Goal: Task Accomplishment & Management: Use online tool/utility

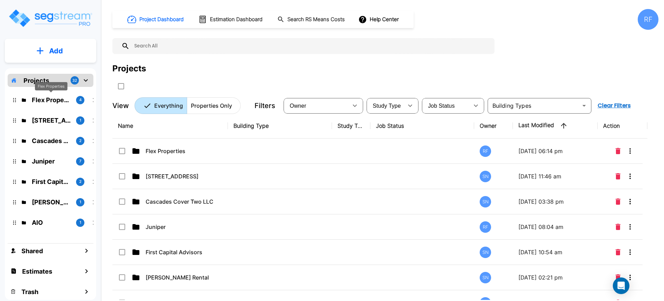
click at [48, 99] on p "Flex Properties" at bounding box center [51, 99] width 39 height 9
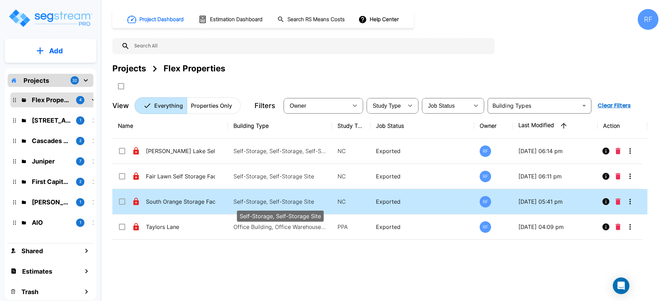
click at [285, 199] on p "Self-Storage, Self-Storage Site" at bounding box center [280, 201] width 93 height 8
checkbox input "true"
click at [285, 199] on p "Self-Storage, Self-Storage Site" at bounding box center [280, 201] width 93 height 8
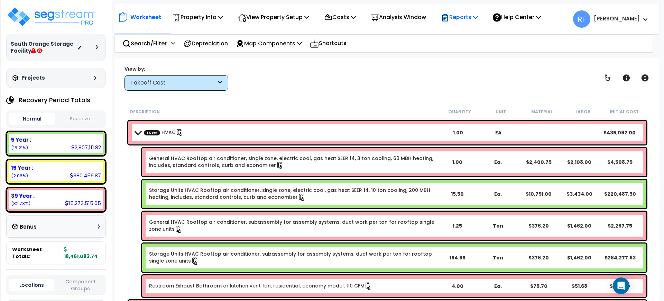
click at [468, 15] on p "Reports" at bounding box center [459, 16] width 37 height 9
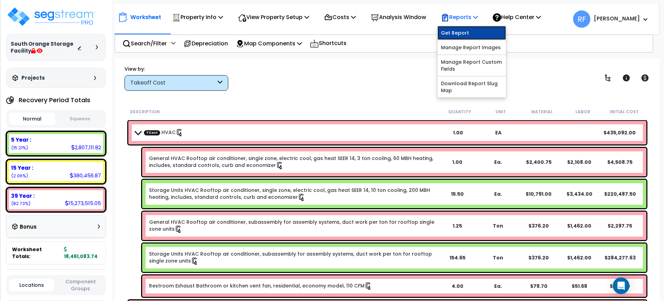
click at [474, 36] on link "Get Report" at bounding box center [472, 33] width 68 height 14
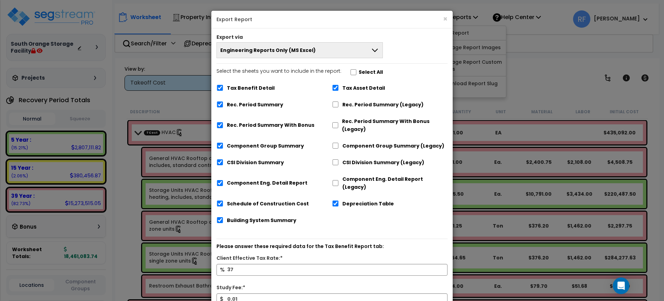
drag, startPoint x: 365, startPoint y: 104, endPoint x: 368, endPoint y: 107, distance: 3.9
click at [366, 104] on label "Rec. Period Summary (Legacy)" at bounding box center [382, 105] width 81 height 8
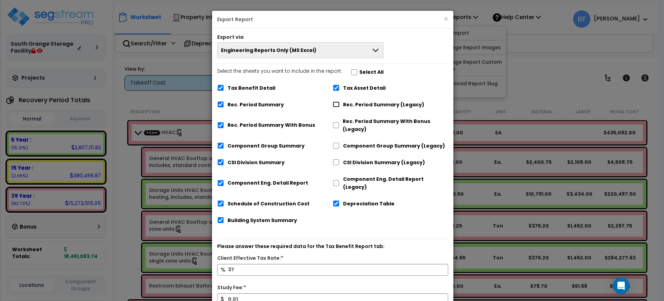
click at [337, 104] on input "Rec. Period Summary (Legacy)" at bounding box center [336, 104] width 7 height 6
checkbox input "true"
checkbox input "false"
click at [337, 126] on input "Rec. Period Summary With Bonus (Legacy)" at bounding box center [336, 125] width 7 height 6
checkbox input "true"
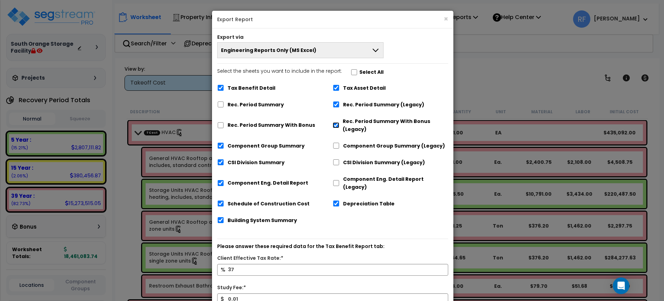
checkbox input "false"
drag, startPoint x: 338, startPoint y: 147, endPoint x: 339, endPoint y: 152, distance: 5.6
click at [338, 146] on input "Component Group Summary (Legacy)" at bounding box center [336, 146] width 7 height 6
checkbox input "true"
checkbox input "false"
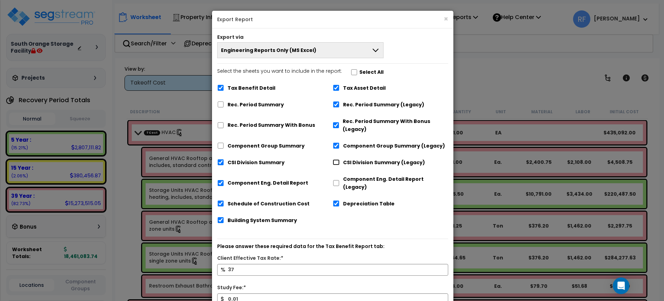
drag, startPoint x: 339, startPoint y: 161, endPoint x: 339, endPoint y: 170, distance: 8.3
click at [339, 162] on input "CSI Division Summary (Legacy)" at bounding box center [336, 162] width 7 height 6
checkbox input "true"
checkbox input "false"
click at [335, 182] on div "Component Eng. Detail Report (Legacy)" at bounding box center [391, 182] width 116 height 21
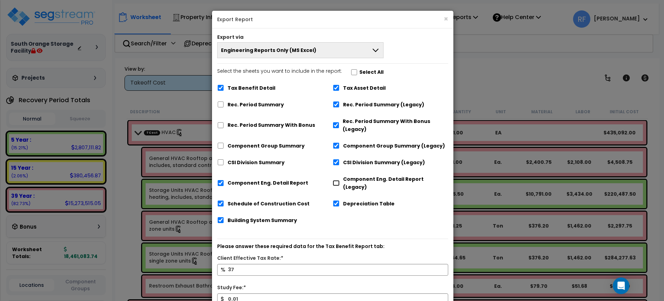
click at [336, 180] on input "Component Eng. Detail Report (Legacy)" at bounding box center [336, 183] width 7 height 6
checkbox input "true"
checkbox input "false"
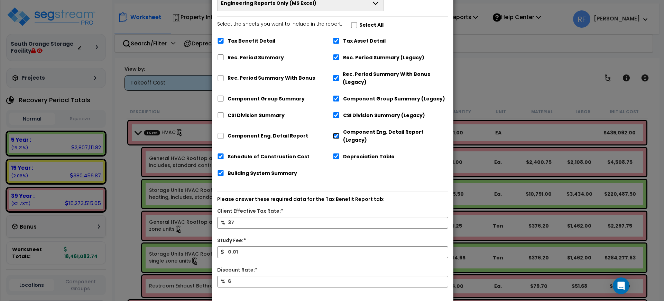
scroll to position [72, 0]
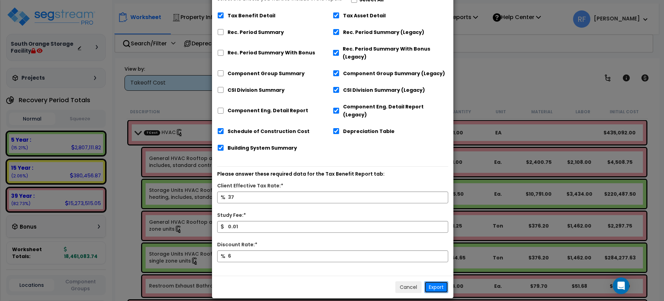
click at [443, 281] on button "Export" at bounding box center [436, 287] width 24 height 12
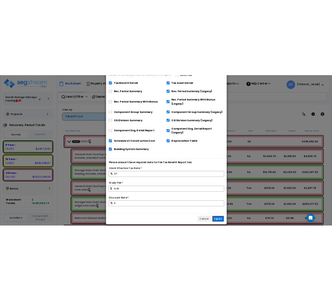
scroll to position [0, 0]
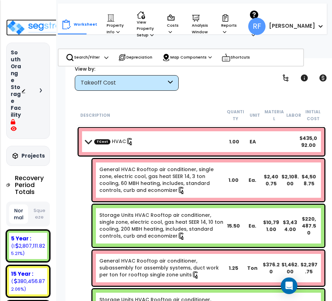
drag, startPoint x: 27, startPoint y: 22, endPoint x: 34, endPoint y: 23, distance: 6.3
click at [27, 22] on img at bounding box center [41, 27] width 70 height 16
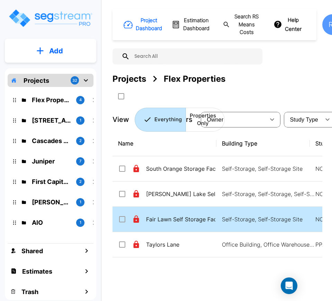
click at [184, 227] on td "Fair Lawn Self Storage Facility" at bounding box center [164, 219] width 104 height 25
checkbox input "true"
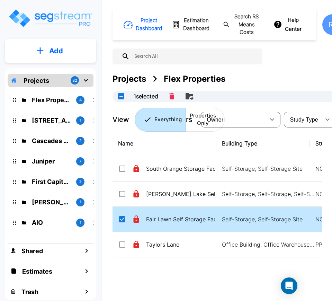
click at [184, 227] on td "Fair Lawn Self Storage Facility" at bounding box center [164, 219] width 104 height 25
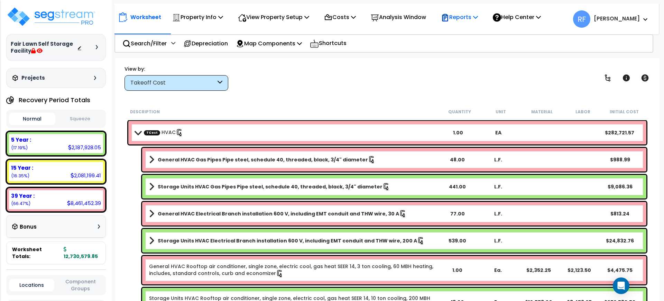
click at [331, 17] on p "Reports" at bounding box center [459, 16] width 37 height 9
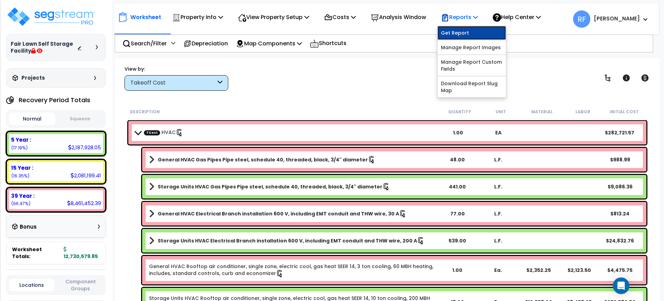
click at [331, 33] on link "Get Report" at bounding box center [472, 33] width 68 height 14
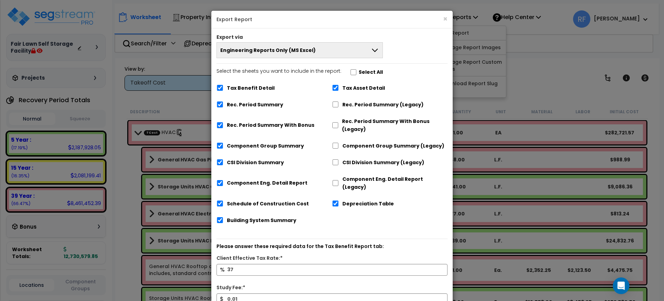
click at [331, 105] on label "Rec. Period Summary (Legacy)" at bounding box center [382, 105] width 81 height 8
click at [331, 105] on input "Rec. Period Summary (Legacy)" at bounding box center [335, 104] width 7 height 6
checkbox input "true"
checkbox input "false"
click at [331, 120] on label "Rec. Period Summary With Bonus (Legacy)" at bounding box center [395, 125] width 106 height 16
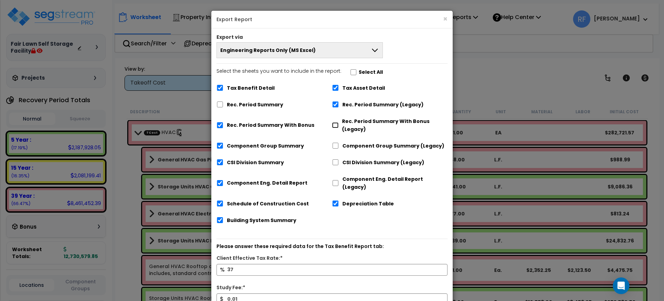
click at [331, 122] on input "Rec. Period Summary With Bonus (Legacy)" at bounding box center [335, 125] width 7 height 6
checkbox input "true"
checkbox input "false"
click at [331, 150] on div "Component Group Summary (Legacy)" at bounding box center [390, 144] width 116 height 13
click at [331, 164] on label "CSI Division Summary (Legacy)" at bounding box center [384, 162] width 82 height 8
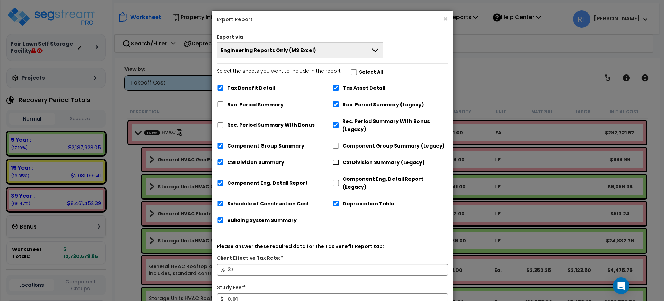
click at [331, 164] on input "CSI Division Summary (Legacy)" at bounding box center [335, 162] width 7 height 6
checkbox input "true"
checkbox input "false"
click at [331, 146] on label "Component Group Summary (Legacy)" at bounding box center [394, 146] width 102 height 8
click at [331, 146] on input "Component Group Summary (Legacy)" at bounding box center [335, 146] width 7 height 6
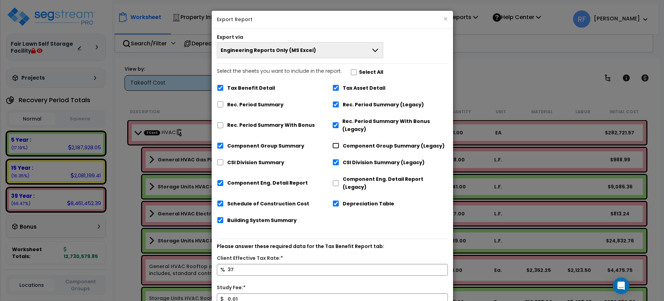
checkbox input "true"
checkbox input "false"
click at [331, 177] on label "Component Eng. Detail Report (Legacy)" at bounding box center [395, 183] width 105 height 16
click at [331, 180] on input "Component Eng. Detail Report (Legacy)" at bounding box center [335, 183] width 7 height 6
checkbox input "true"
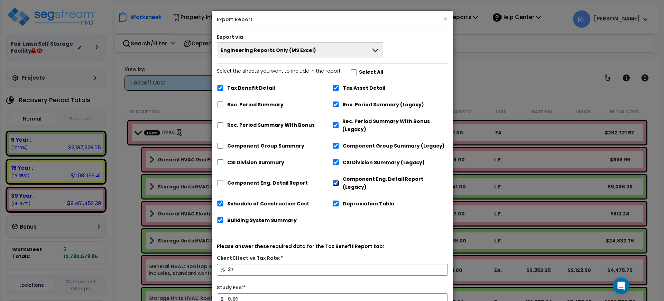
checkbox input "false"
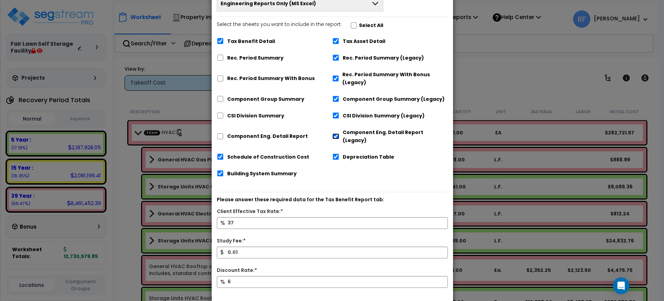
scroll to position [72, 0]
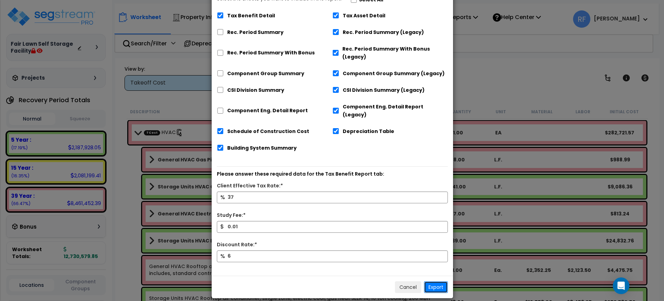
click at [331, 281] on button "Export" at bounding box center [436, 287] width 24 height 12
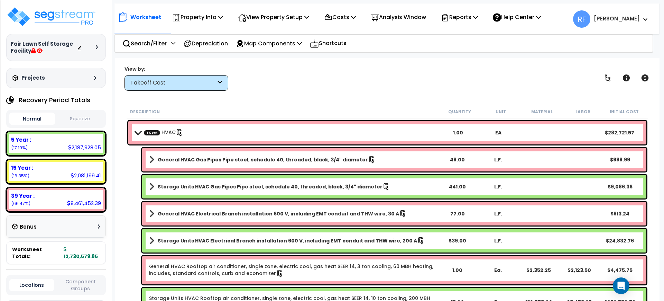
click at [331, 77] on div "View by: Takeoff Cost Takeoff Cost" at bounding box center [387, 78] width 531 height 26
drag, startPoint x: 73, startPoint y: 13, endPoint x: 82, endPoint y: 13, distance: 9.0
click at [73, 13] on img at bounding box center [51, 16] width 90 height 21
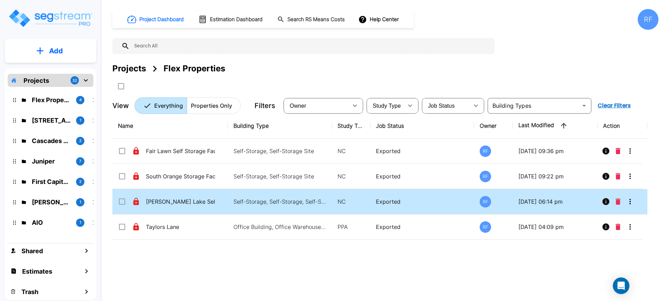
click at [174, 204] on p "[PERSON_NAME] Lake Self Storage Facility" at bounding box center [180, 201] width 69 height 8
checkbox input "true"
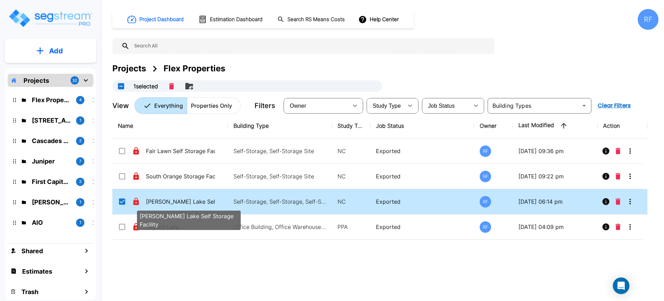
click at [174, 204] on p "[PERSON_NAME] Lake Self Storage Facility" at bounding box center [180, 201] width 69 height 8
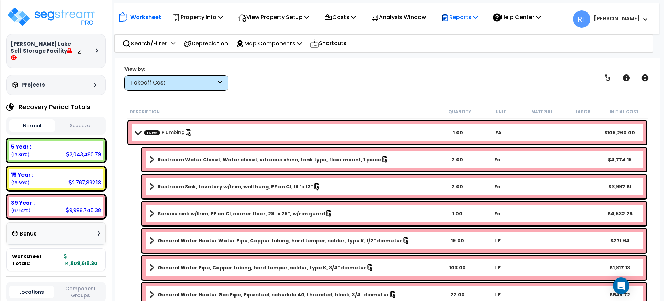
click at [464, 13] on p "Reports" at bounding box center [459, 16] width 37 height 9
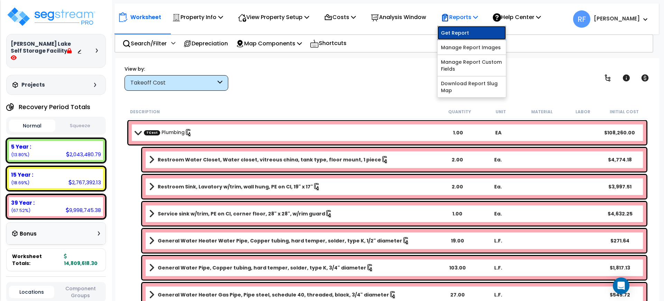
click at [473, 32] on link "Get Report" at bounding box center [472, 33] width 68 height 14
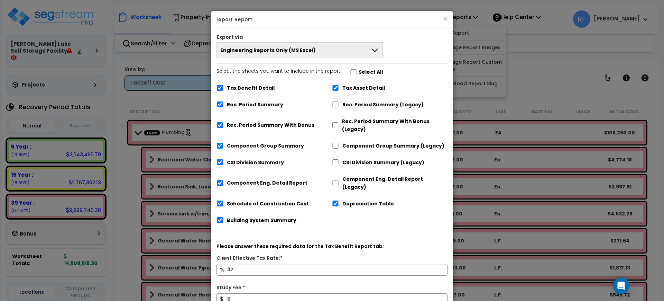
click at [340, 103] on div "Rec. Period Summary (Legacy)" at bounding box center [390, 103] width 116 height 13
click at [349, 117] on div "Rec. Period Summary With Bonus (Legacy)" at bounding box center [390, 124] width 116 height 21
click at [346, 104] on label "Rec. Period Summary (Legacy)" at bounding box center [382, 105] width 81 height 8
click at [334, 102] on input "Rec. Period Summary (Legacy)" at bounding box center [335, 104] width 7 height 6
checkbox input "true"
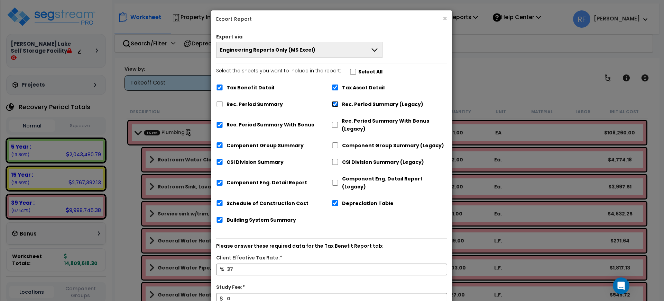
checkbox input "false"
click at [335, 122] on input "Rec. Period Summary With Bonus (Legacy)" at bounding box center [335, 125] width 7 height 6
checkbox input "true"
checkbox input "false"
drag, startPoint x: 335, startPoint y: 144, endPoint x: 336, endPoint y: 156, distance: 11.8
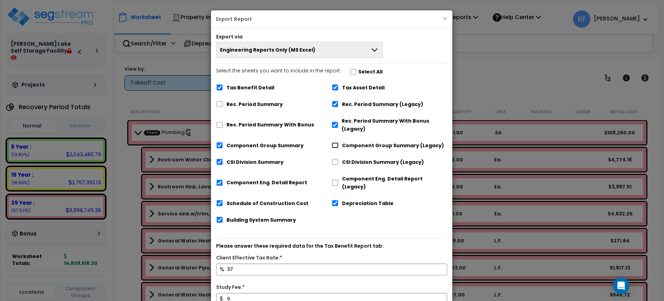
click at [335, 145] on input "Component Group Summary (Legacy)" at bounding box center [335, 145] width 7 height 6
checkbox input "true"
checkbox input "false"
click at [338, 164] on input "CSI Division Summary (Legacy)" at bounding box center [335, 162] width 7 height 6
checkbox input "true"
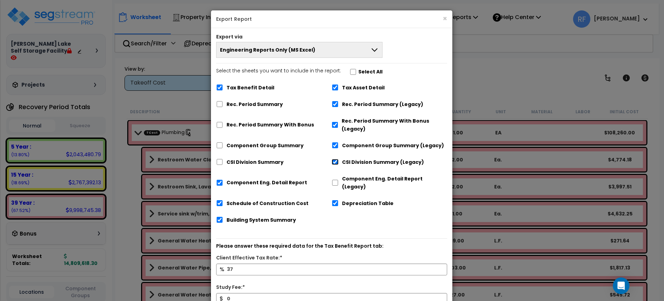
checkbox input "false"
click at [337, 180] on input "Component Eng. Detail Report (Legacy)" at bounding box center [335, 183] width 7 height 6
checkbox input "true"
checkbox input "false"
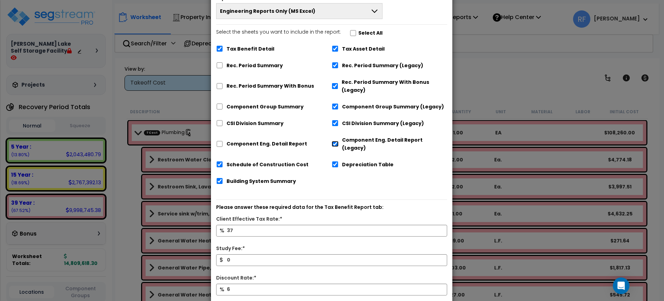
scroll to position [72, 0]
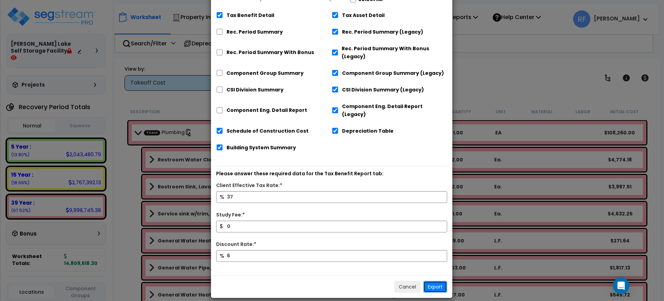
click at [439, 281] on button "Export" at bounding box center [435, 287] width 24 height 12
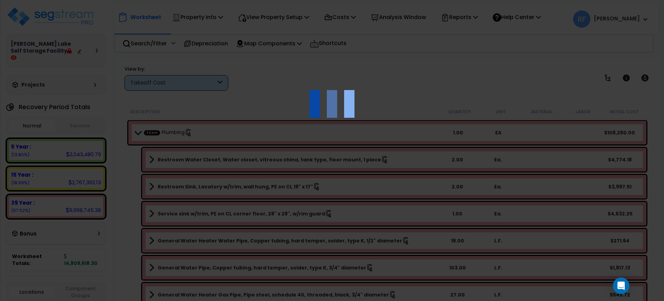
scroll to position [0, 0]
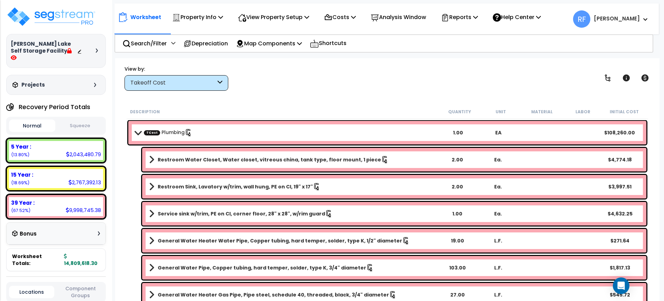
click at [398, 62] on div "Worksheet Property Info Property Setup Add Property Unit Template property Clon…" at bounding box center [387, 208] width 545 height 301
click at [473, 19] on p "Reports" at bounding box center [459, 16] width 37 height 9
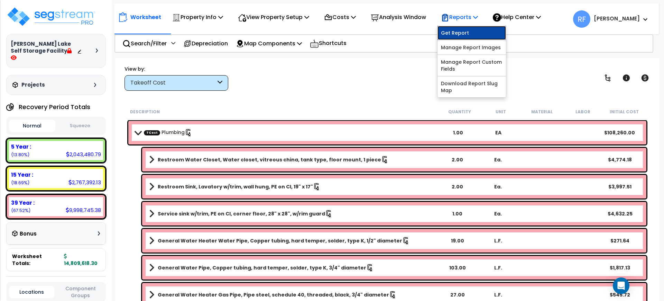
click at [484, 36] on link "Get Report" at bounding box center [472, 33] width 68 height 14
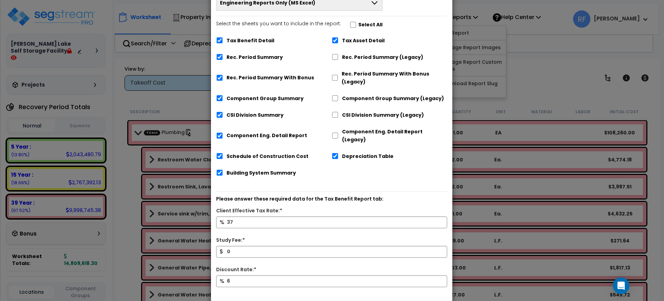
scroll to position [72, 0]
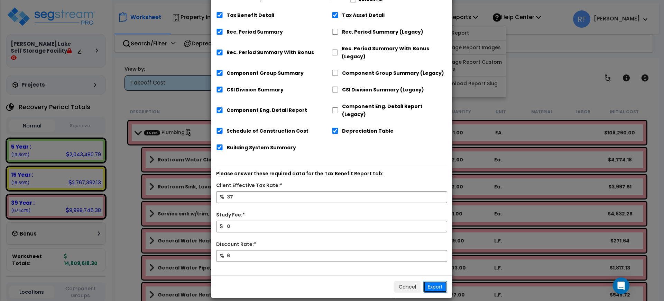
click at [441, 281] on button "Export" at bounding box center [435, 287] width 24 height 12
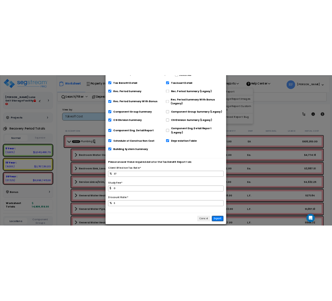
scroll to position [0, 0]
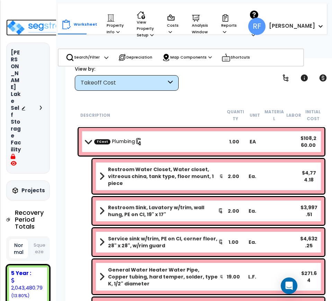
click at [48, 25] on img at bounding box center [41, 27] width 70 height 16
